Goal: Check status: Check status

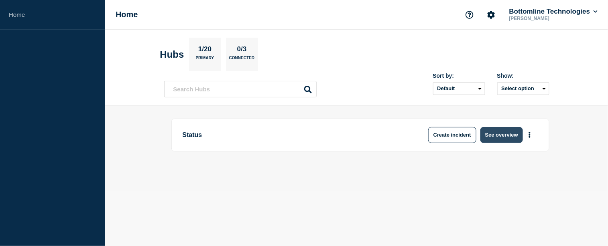
click at [502, 136] on button "See overview" at bounding box center [502, 135] width 43 height 16
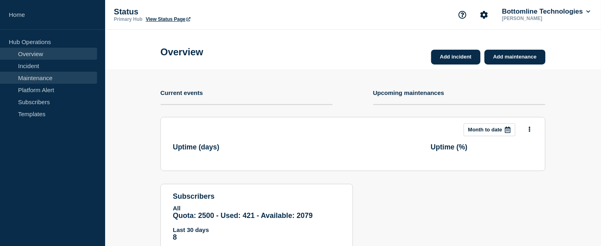
click at [45, 79] on link "Maintenance" at bounding box center [48, 78] width 97 height 12
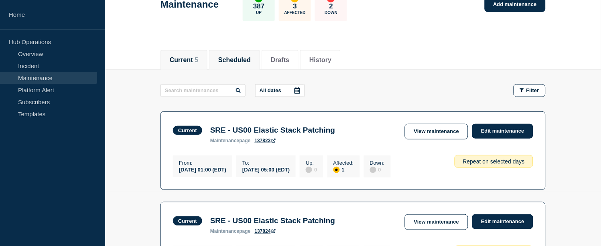
scroll to position [54, 0]
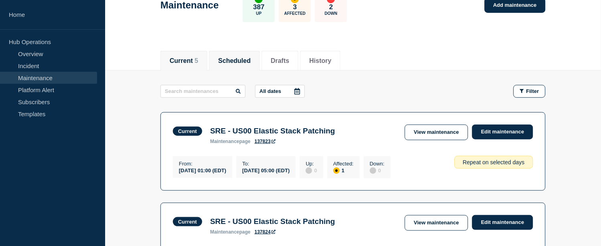
click at [240, 61] on button "Scheduled" at bounding box center [234, 60] width 33 height 7
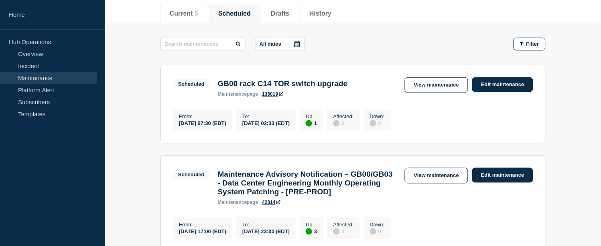
scroll to position [103, 0]
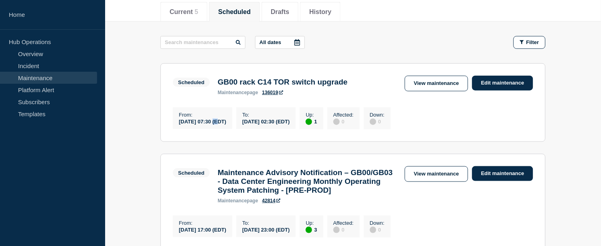
drag, startPoint x: 214, startPoint y: 124, endPoint x: 221, endPoint y: 124, distance: 7.2
click at [221, 124] on div "[DATE] 07:30 (EDT)" at bounding box center [202, 121] width 47 height 7
drag, startPoint x: 296, startPoint y: 122, endPoint x: 308, endPoint y: 123, distance: 11.6
click at [290, 123] on div "[DATE] 02:30 (EDT)" at bounding box center [265, 121] width 47 height 7
